Goal: Task Accomplishment & Management: Manage account settings

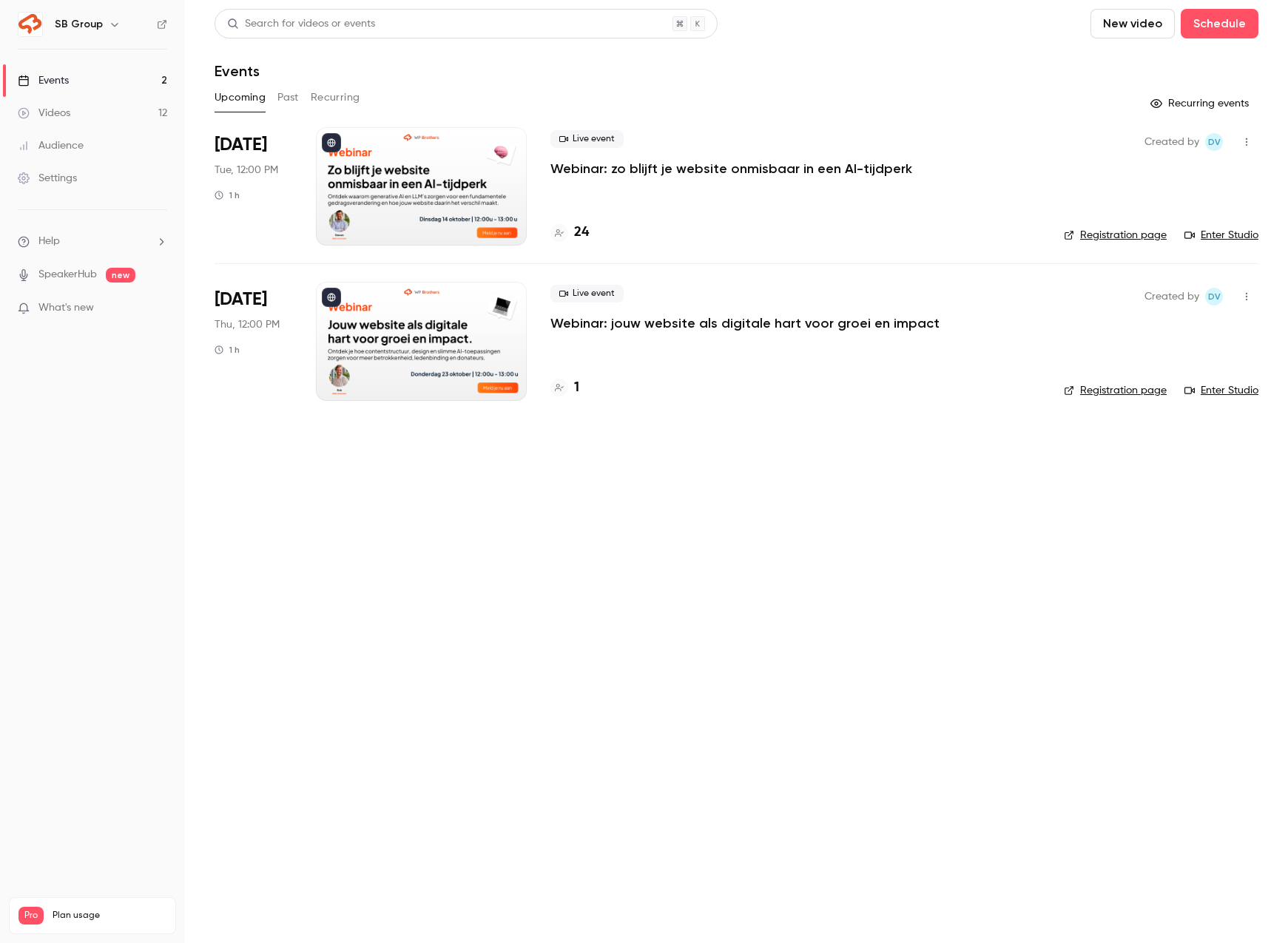
click at [292, 97] on button "Past" at bounding box center [289, 97] width 22 height 24
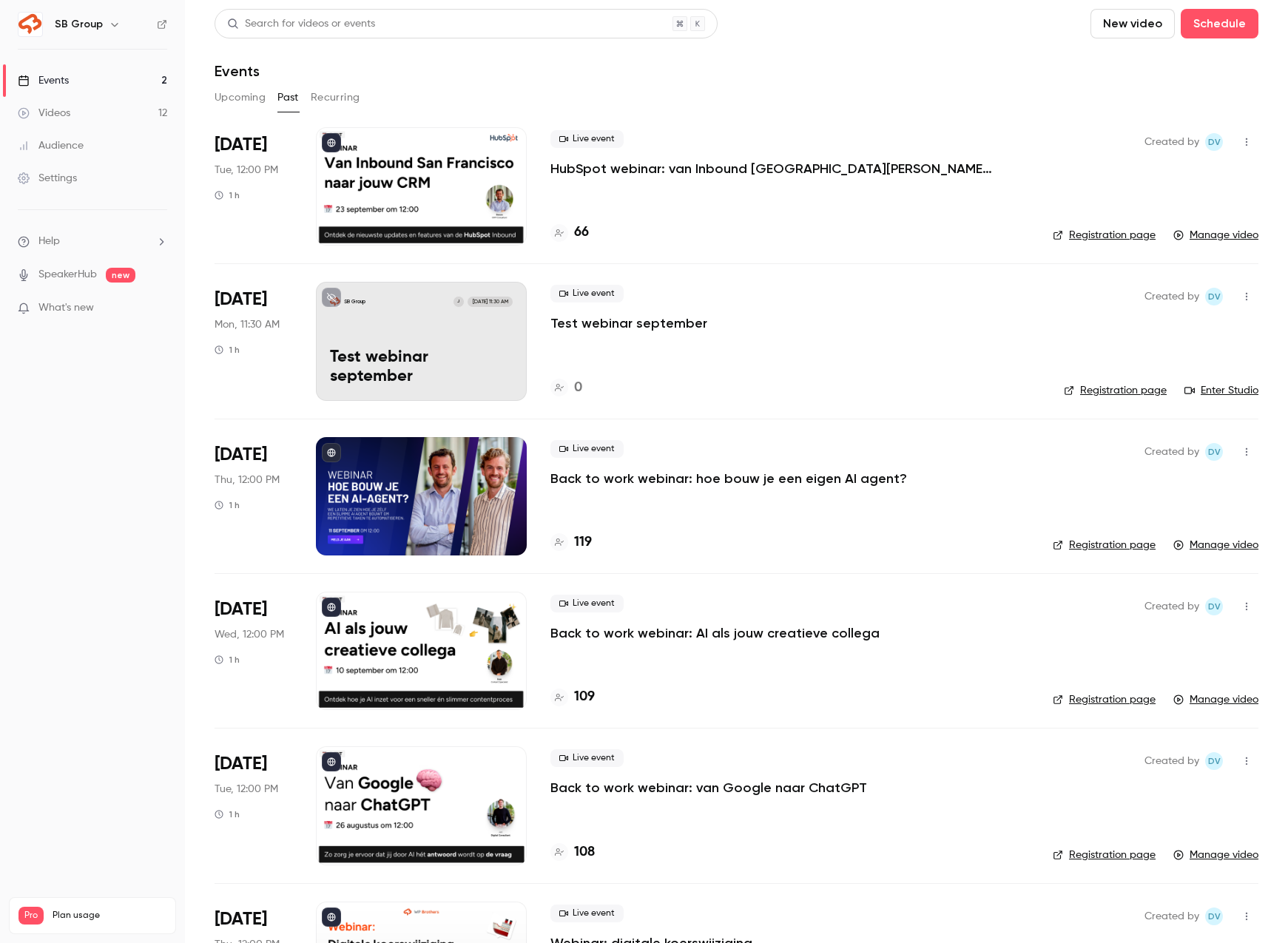
click at [1245, 289] on button "button" at bounding box center [1246, 296] width 24 height 24
click at [1147, 483] on div "Delete" at bounding box center [1189, 488] width 112 height 15
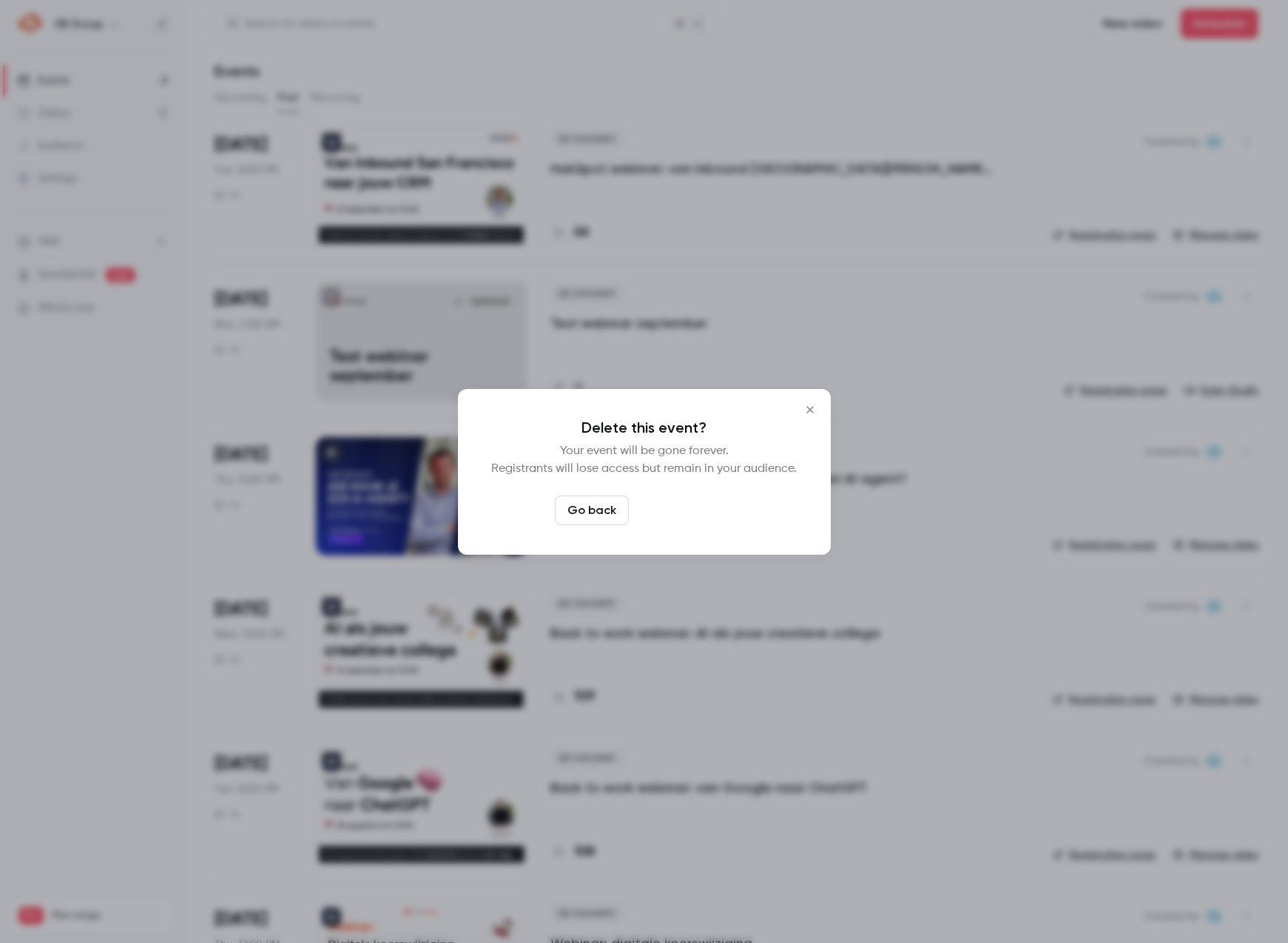
click at [703, 521] on button "Delete event" at bounding box center [685, 511] width 99 height 29
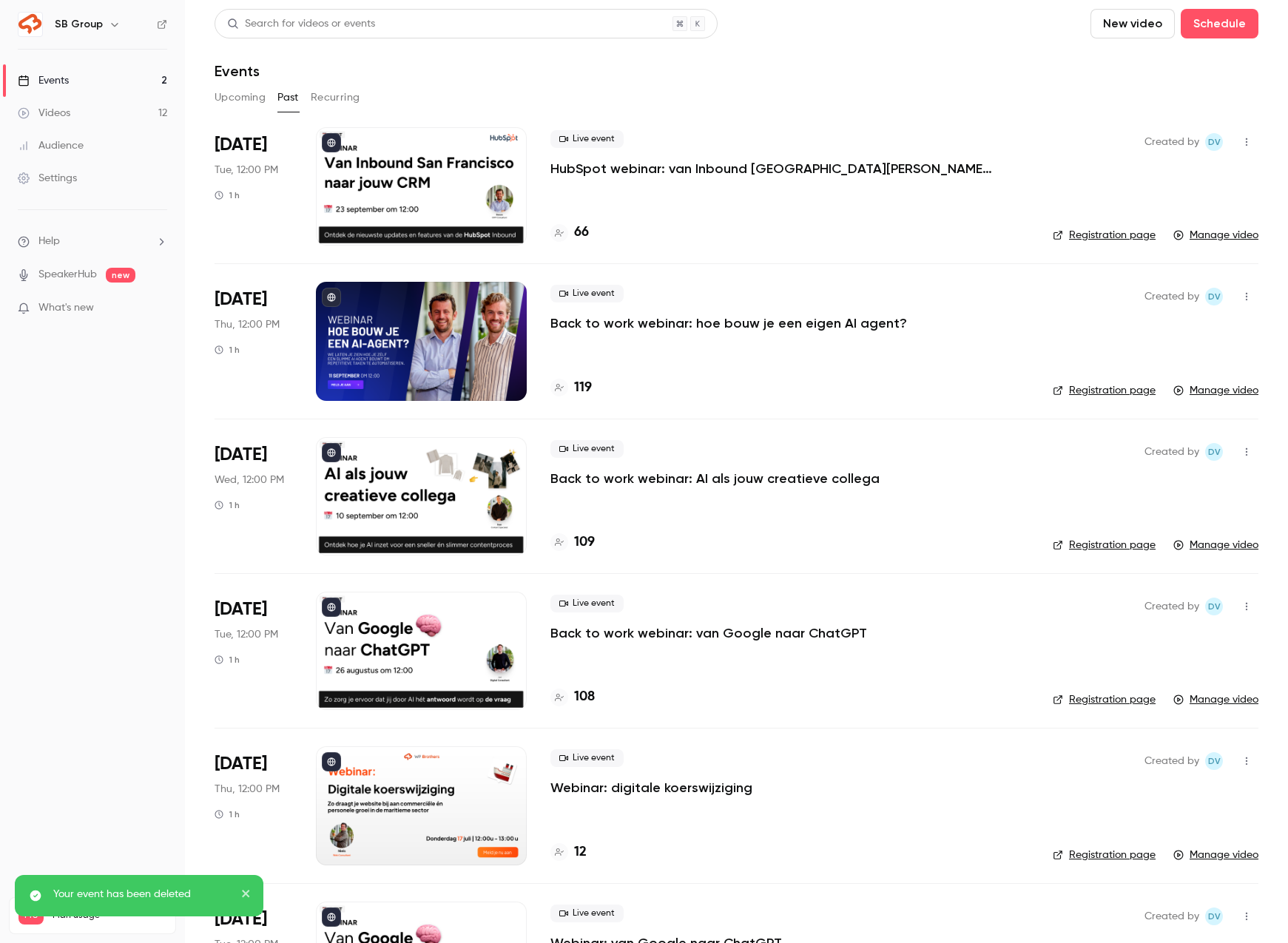
click at [140, 79] on link "Events 2" at bounding box center [92, 80] width 185 height 32
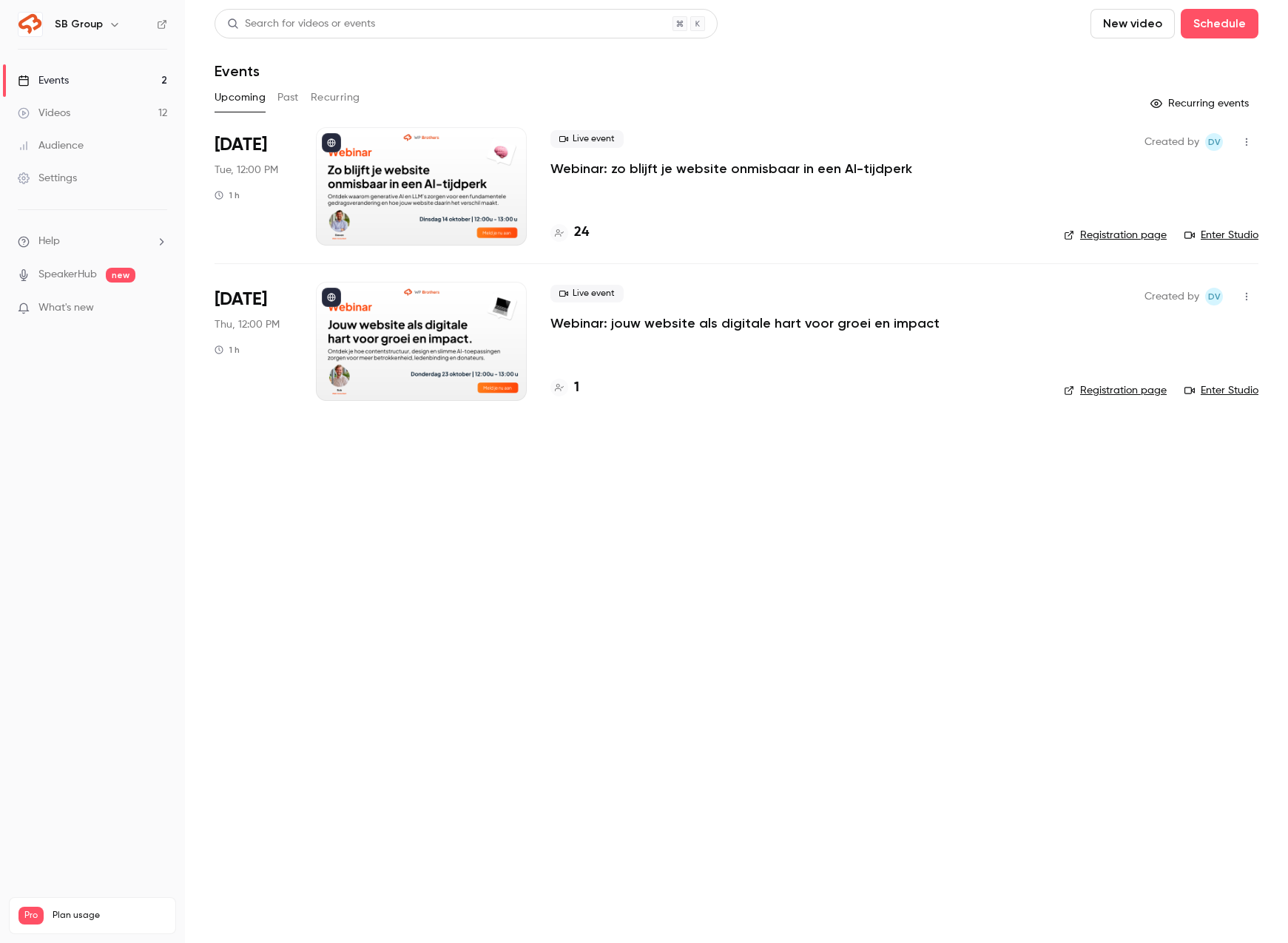
click at [730, 170] on p "Webinar: zo blijft je website onmisbaar in een AI-tijdperk" at bounding box center [732, 169] width 362 height 18
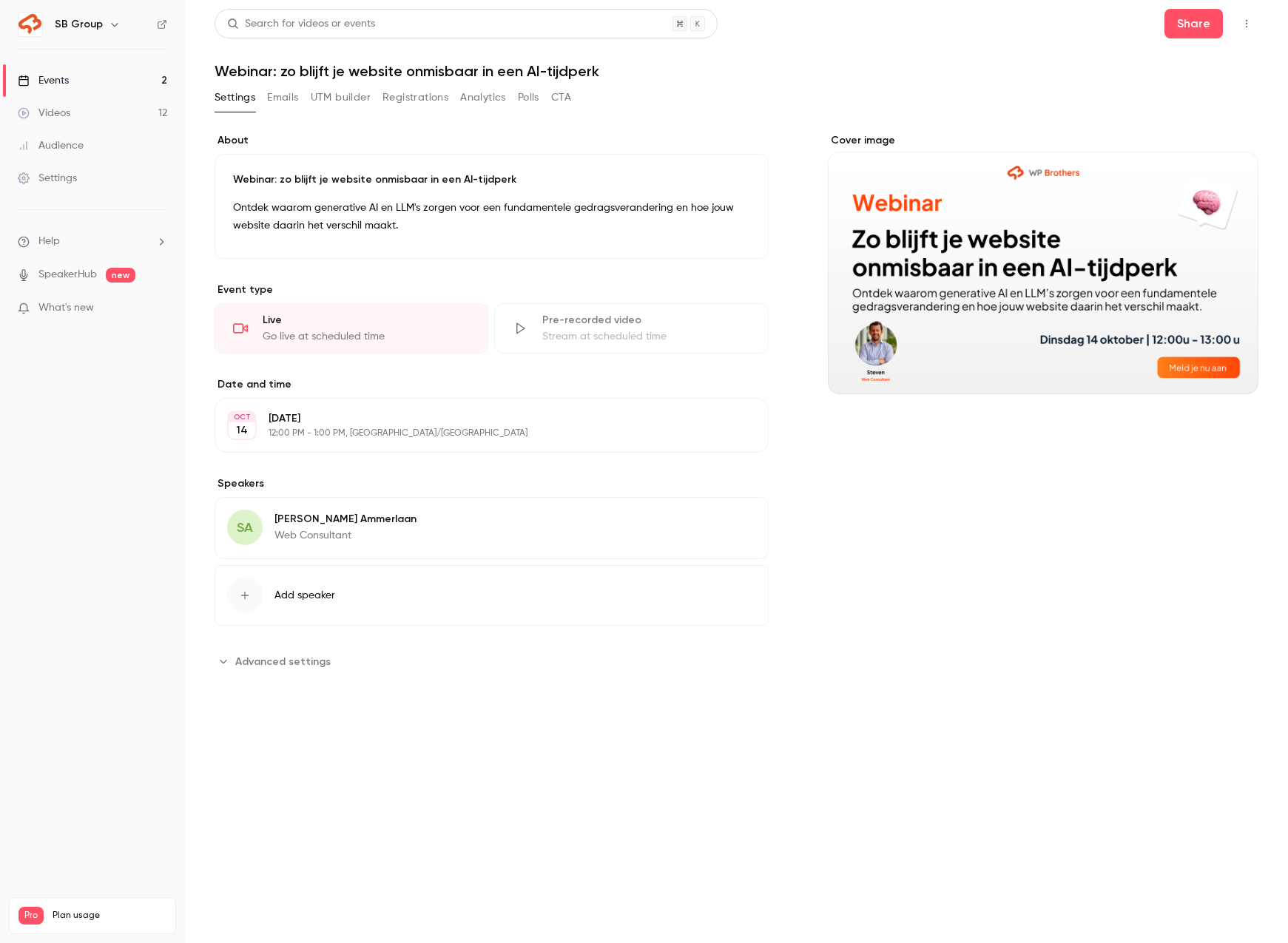
click at [398, 94] on button "Registrations" at bounding box center [415, 97] width 66 height 24
